Goal: Task Accomplishment & Management: Manage account settings

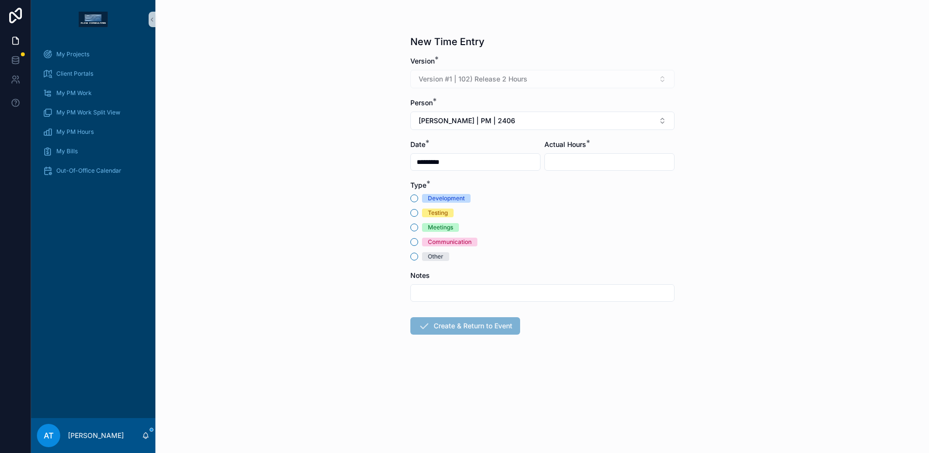
click at [429, 229] on div "Meetings" at bounding box center [440, 227] width 25 height 9
click at [418, 229] on button "Meetings" at bounding box center [414, 228] width 8 height 8
click at [477, 116] on span "[PERSON_NAME] | PM | 2406" at bounding box center [466, 121] width 97 height 10
click at [480, 175] on span "[PERSON_NAME] | PM | 2508" at bounding box center [464, 176] width 96 height 10
click at [564, 160] on input "scrollable content" at bounding box center [609, 162] width 129 height 14
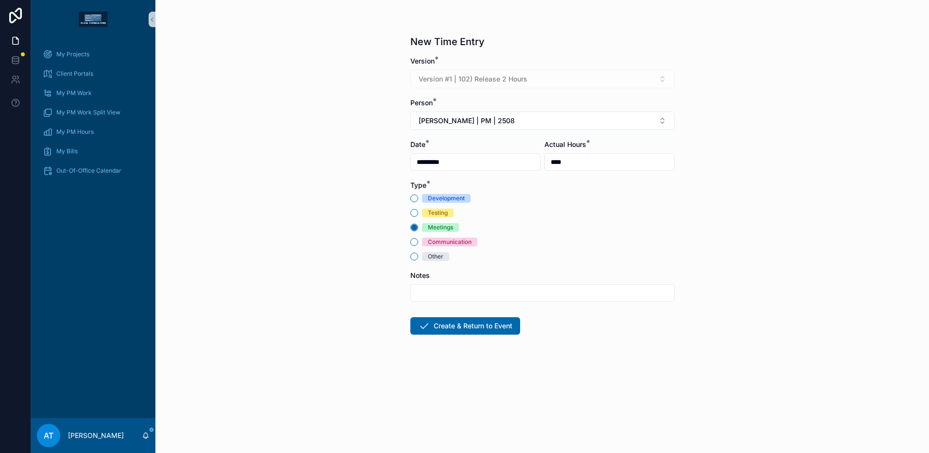
type input "****"
click at [451, 289] on input "scrollable content" at bounding box center [542, 293] width 263 height 14
type input "**********"
click at [475, 327] on button "Create & Return to Event" at bounding box center [465, 325] width 110 height 17
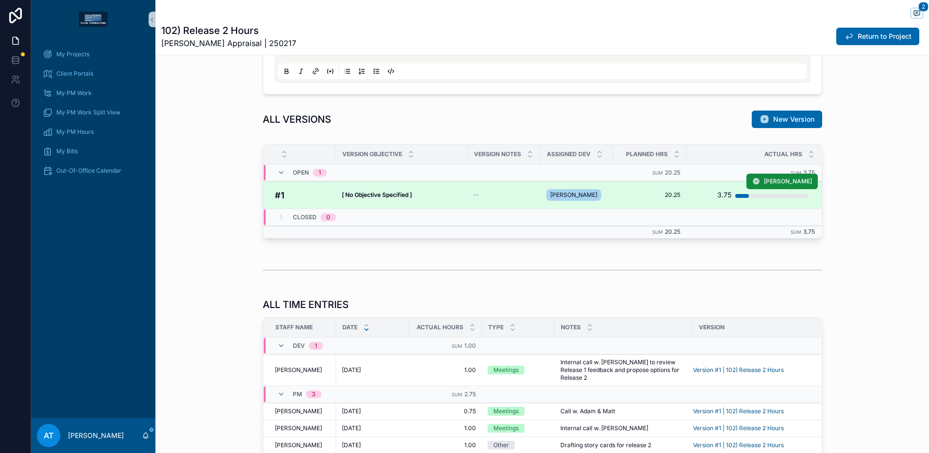
scroll to position [660, 0]
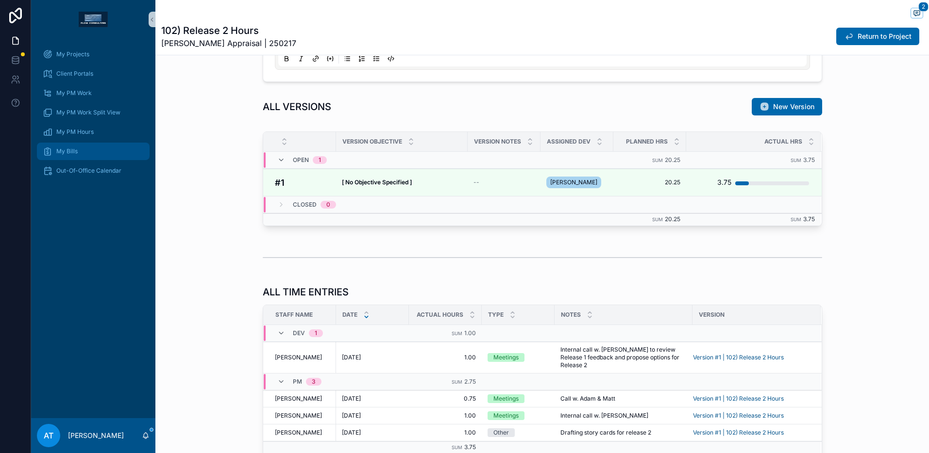
click at [86, 146] on div "My Bills" at bounding box center [93, 152] width 101 height 16
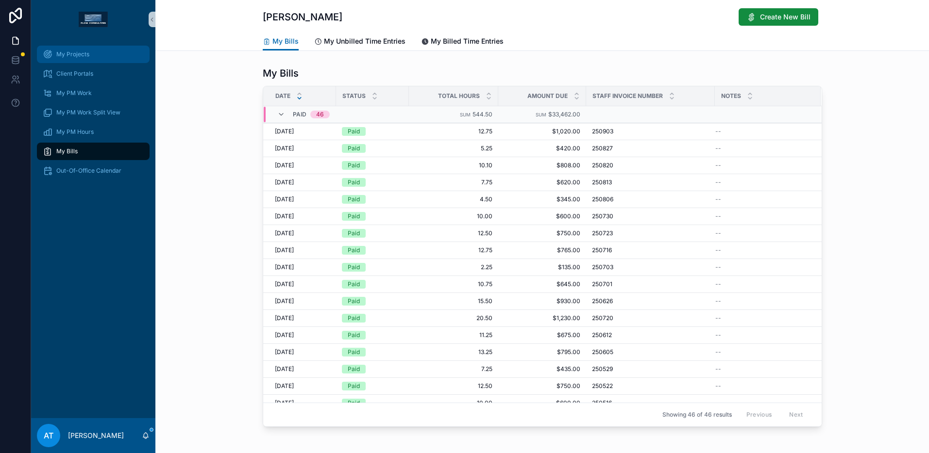
click at [87, 58] on div "My Projects" at bounding box center [93, 55] width 101 height 16
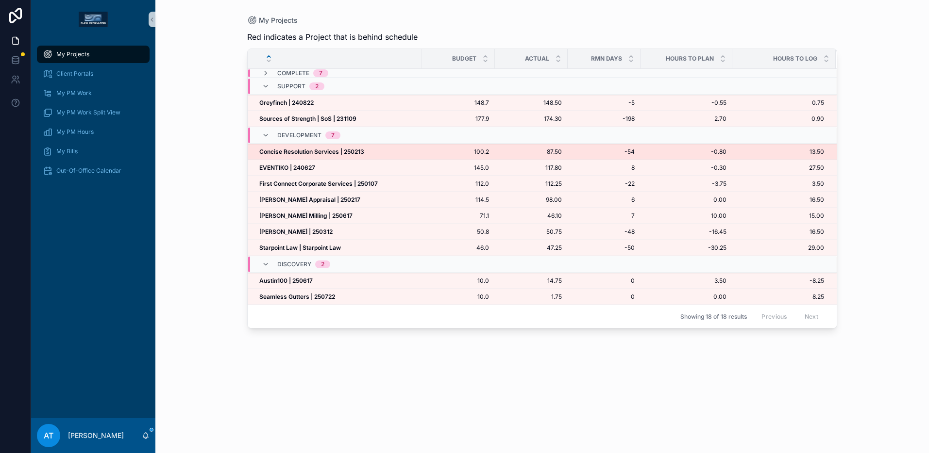
click at [333, 150] on strong "Concise Resolution Services | 250213" at bounding box center [311, 151] width 105 height 7
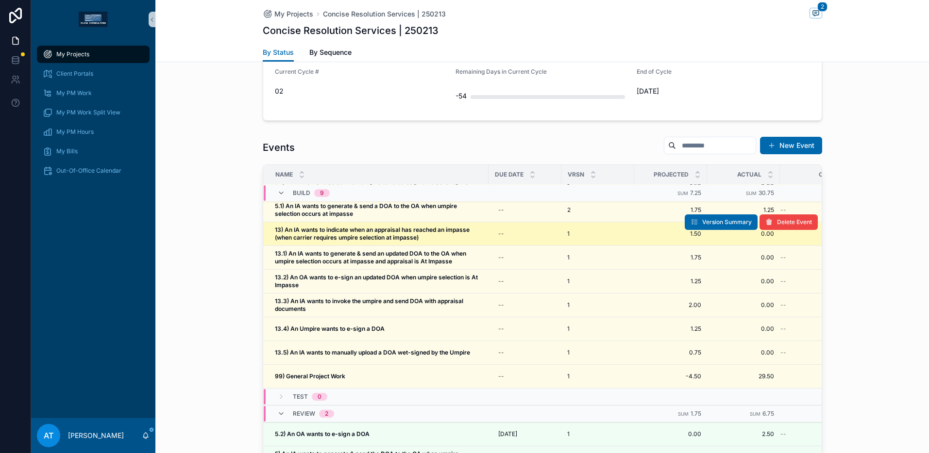
scroll to position [36, 0]
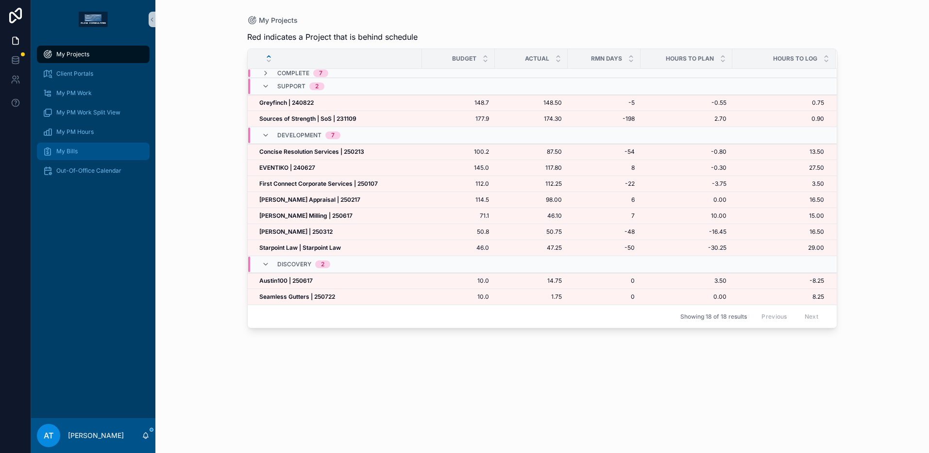
click at [71, 157] on div "My Bills" at bounding box center [93, 152] width 101 height 16
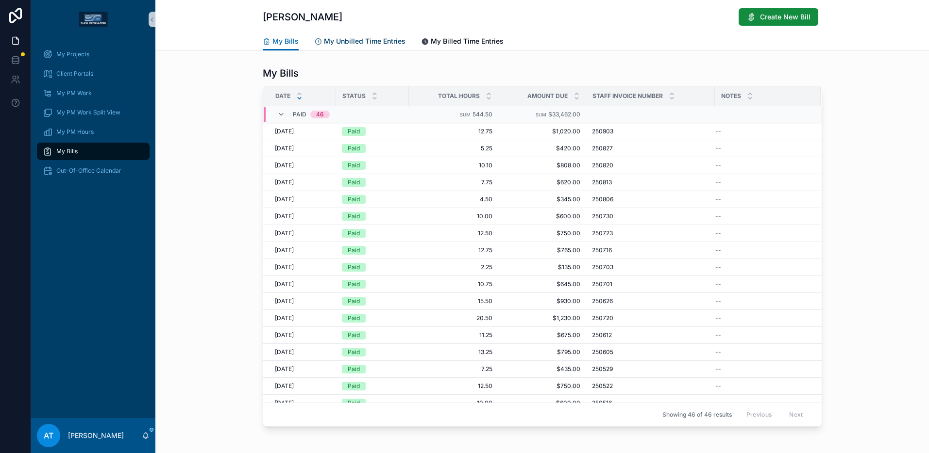
click at [351, 44] on span "My Unbilled Time Entries" at bounding box center [365, 41] width 82 height 10
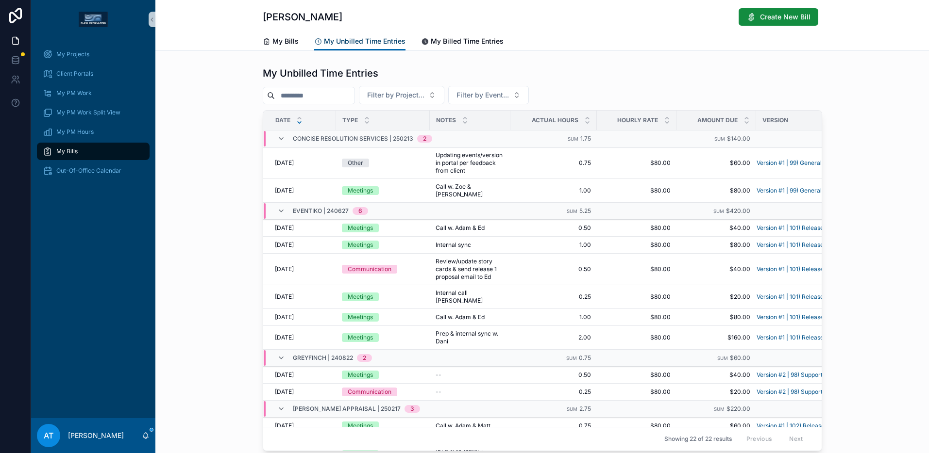
scroll to position [296, 0]
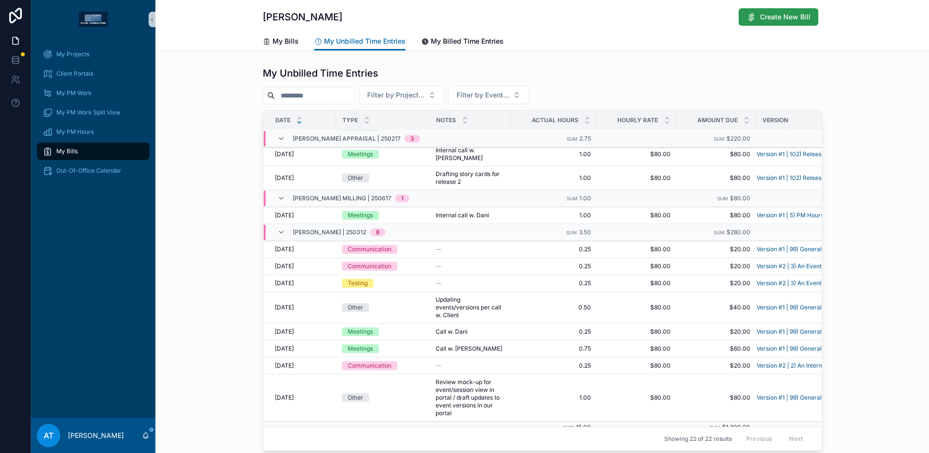
click at [773, 17] on span "Create New Bill" at bounding box center [785, 17] width 50 height 10
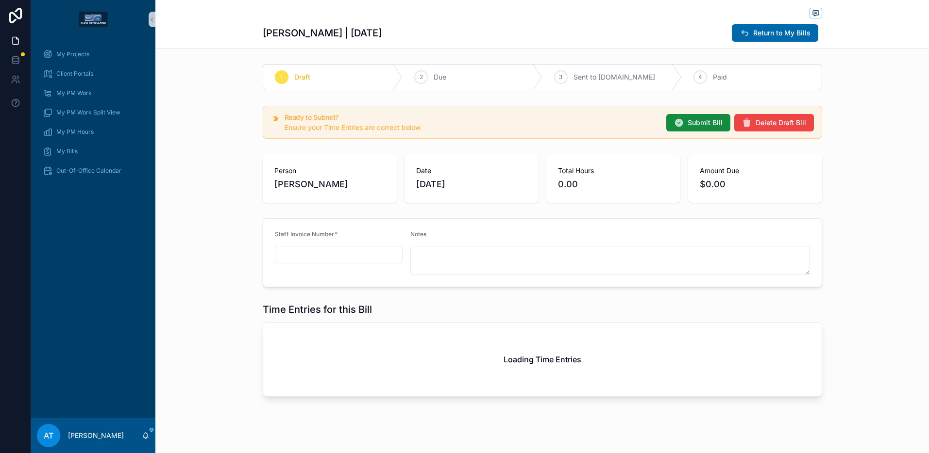
click at [296, 256] on input "scrollable content" at bounding box center [338, 255] width 127 height 14
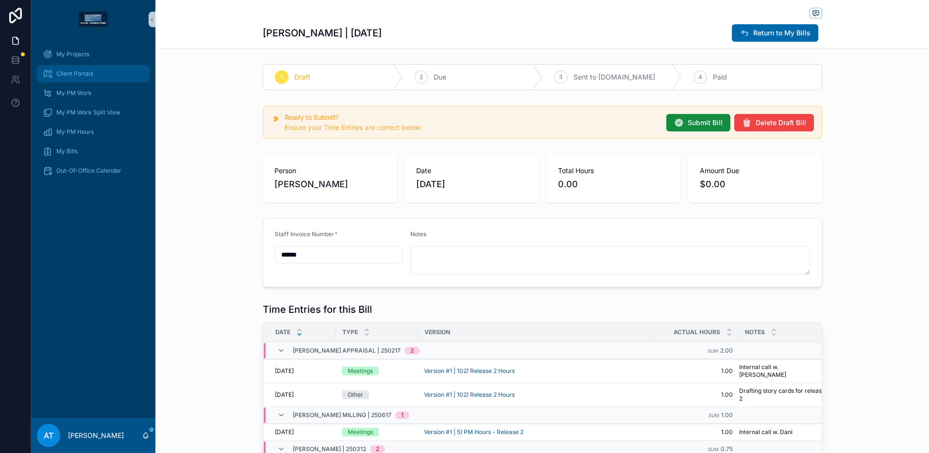
type input "******"
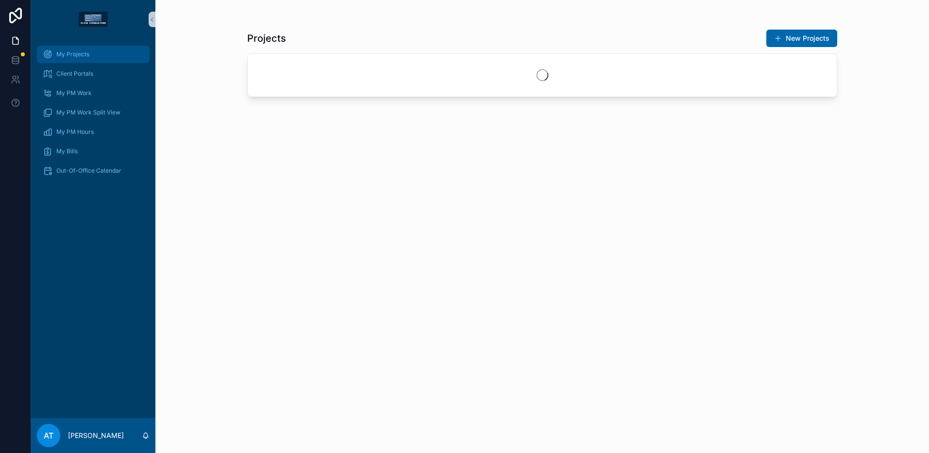
click at [78, 58] on div "My Projects" at bounding box center [93, 55] width 101 height 16
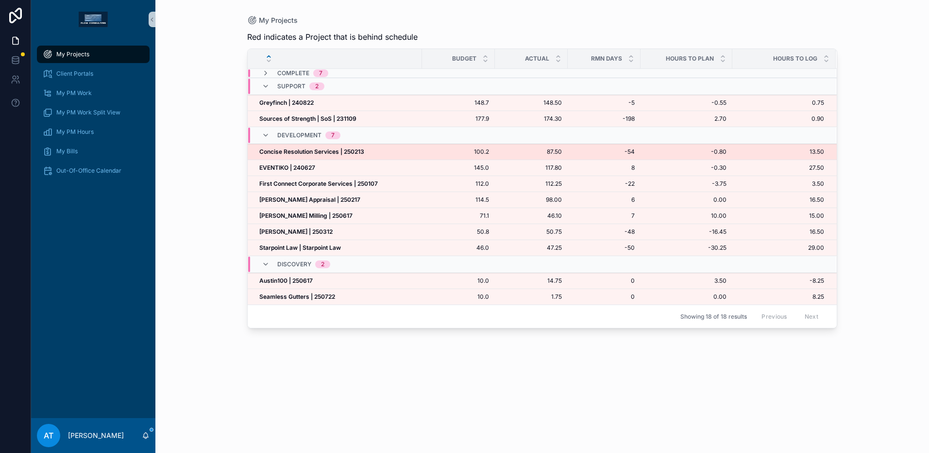
click at [349, 152] on strong "Concise Resolution Services | 250213" at bounding box center [311, 151] width 105 height 7
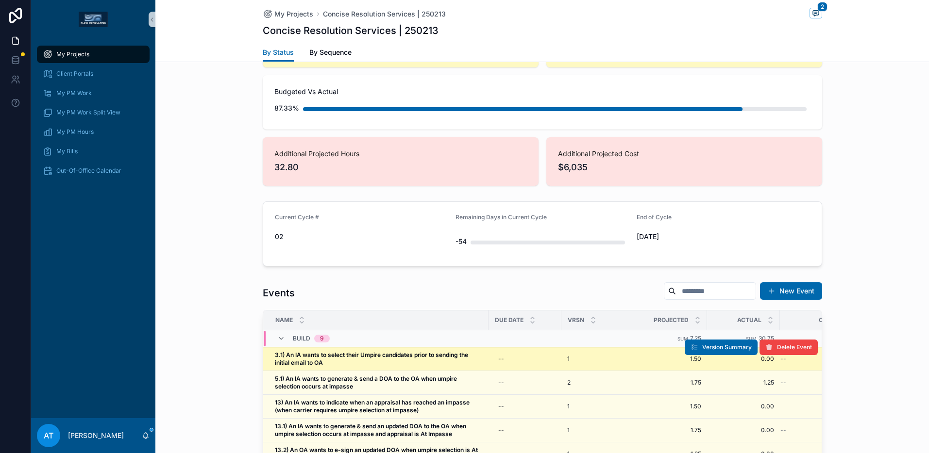
scroll to position [854, 0]
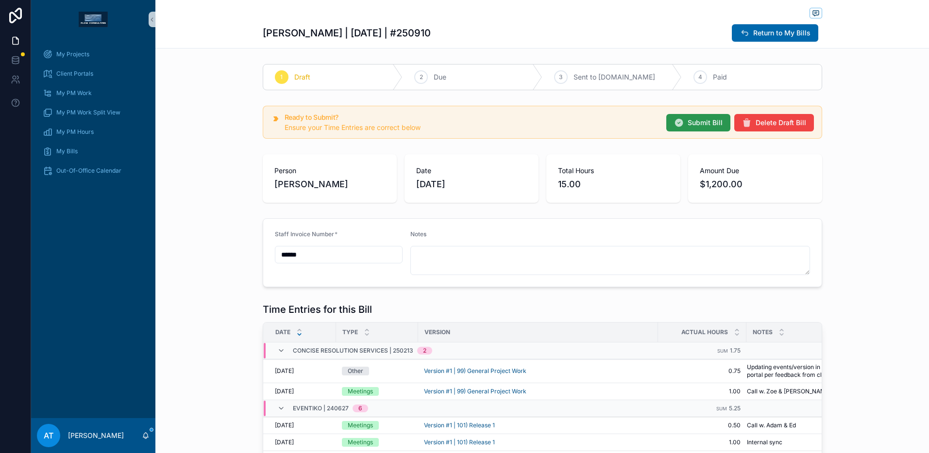
click at [687, 122] on span "Submit Bill" at bounding box center [704, 123] width 35 height 10
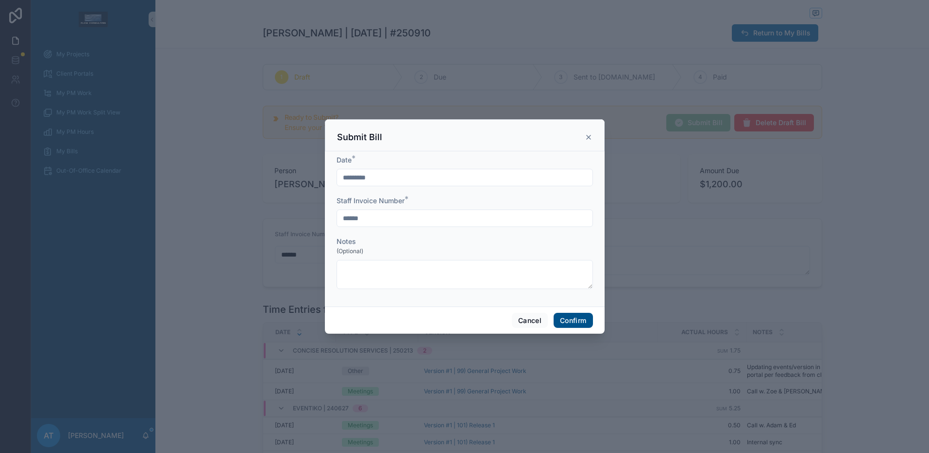
click at [575, 323] on button "Confirm" at bounding box center [572, 321] width 39 height 16
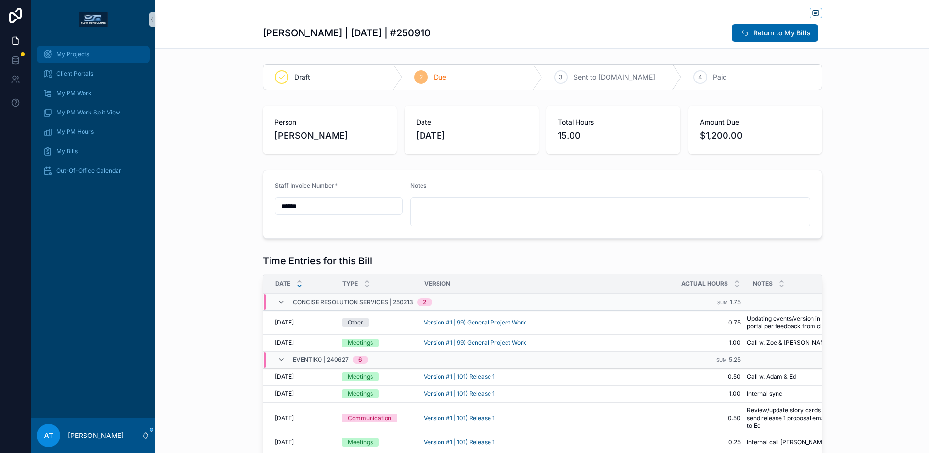
click at [67, 55] on span "My Projects" at bounding box center [72, 54] width 33 height 8
